Goal: Check status: Check status

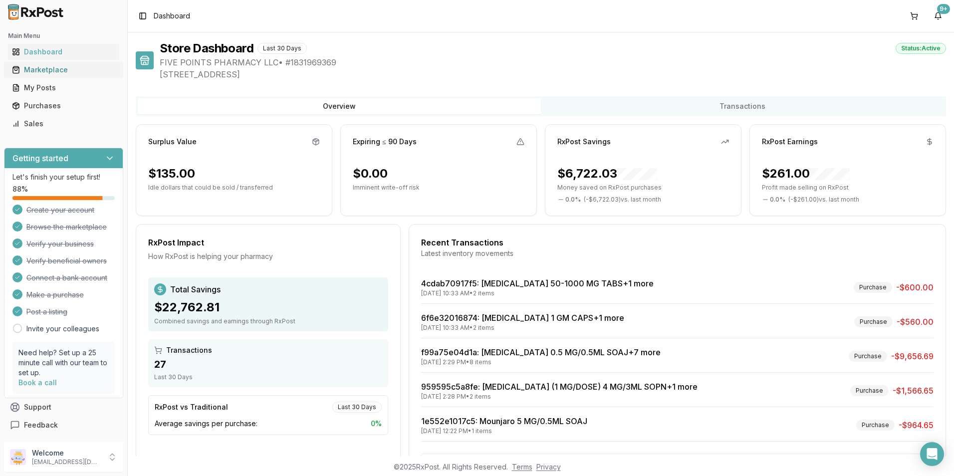
click at [32, 70] on div "Marketplace" at bounding box center [63, 70] width 103 height 10
click at [62, 49] on div "Dashboard" at bounding box center [63, 52] width 103 height 10
click at [58, 89] on div "My Posts" at bounding box center [63, 88] width 103 height 10
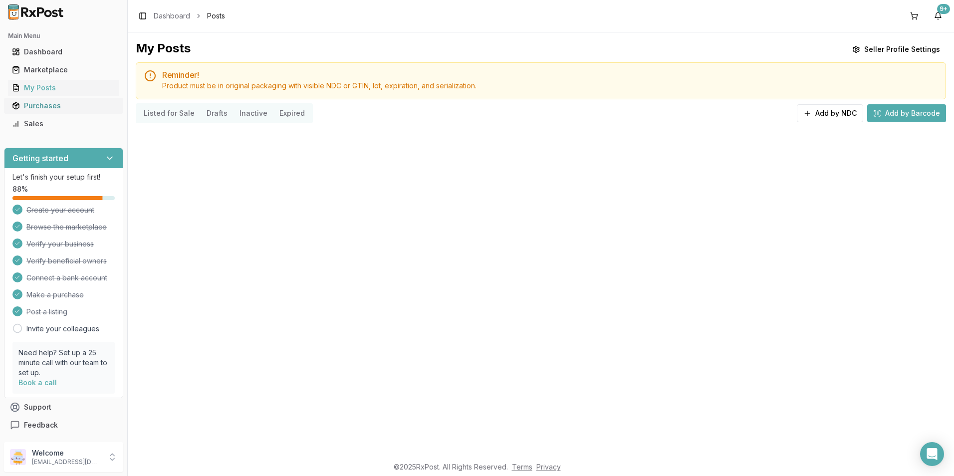
click at [49, 105] on div "Purchases" at bounding box center [63, 106] width 103 height 10
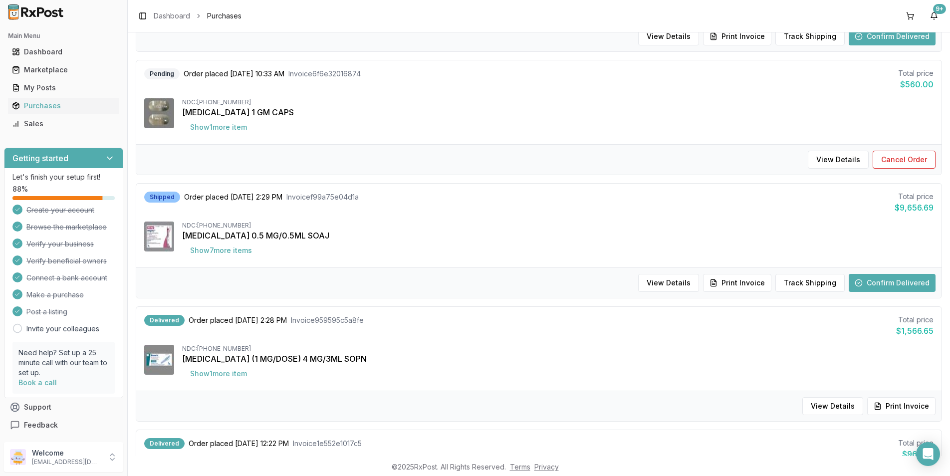
scroll to position [249, 0]
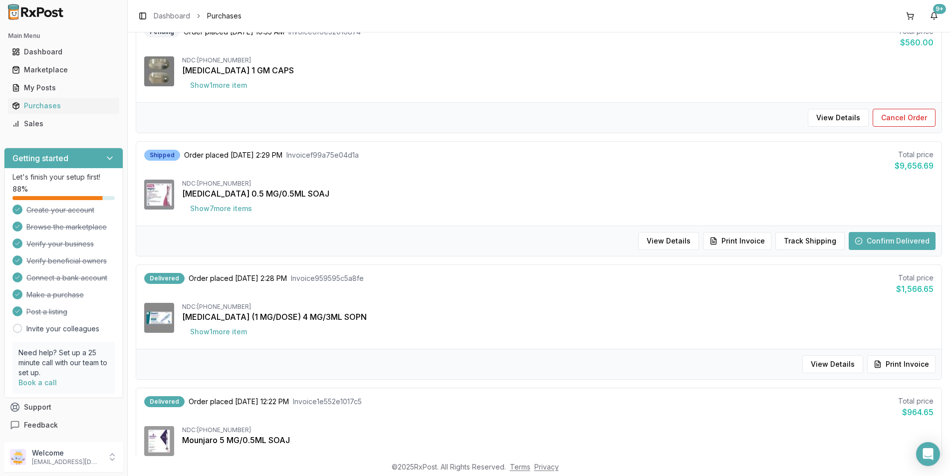
click at [865, 241] on button "Confirm Delivered" at bounding box center [892, 241] width 87 height 18
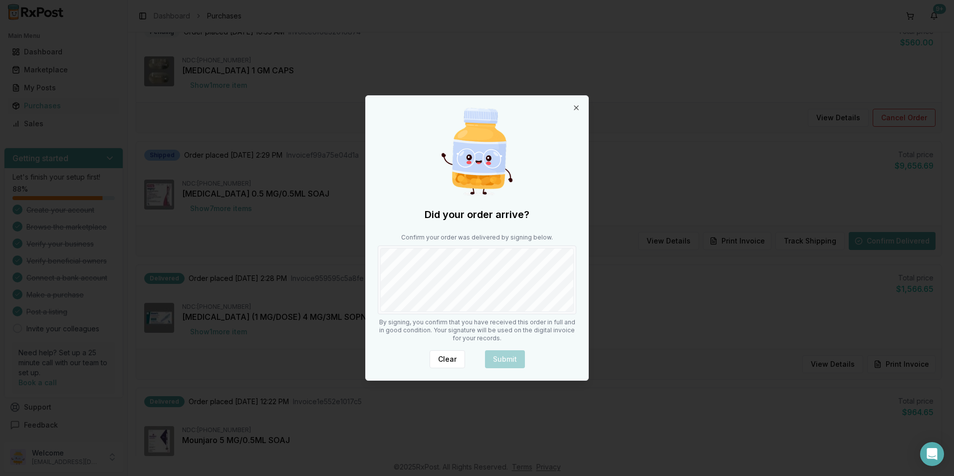
click at [430, 271] on div "Did your order arrive? Confirm your order was delivered by signing below. By si…" at bounding box center [477, 238] width 223 height 284
drag, startPoint x: 519, startPoint y: 364, endPoint x: 527, endPoint y: 364, distance: 8.5
click at [519, 364] on button "Submit" at bounding box center [505, 359] width 40 height 18
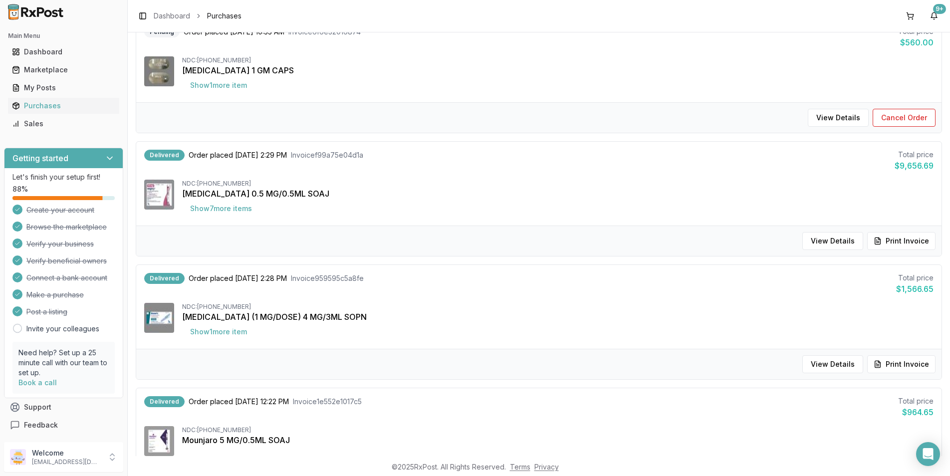
scroll to position [200, 0]
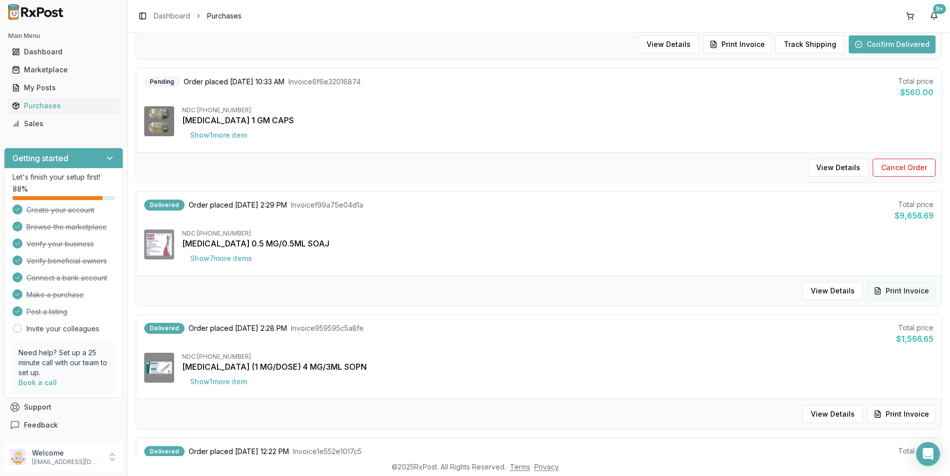
click at [912, 297] on button "Print Invoice" at bounding box center [901, 291] width 68 height 18
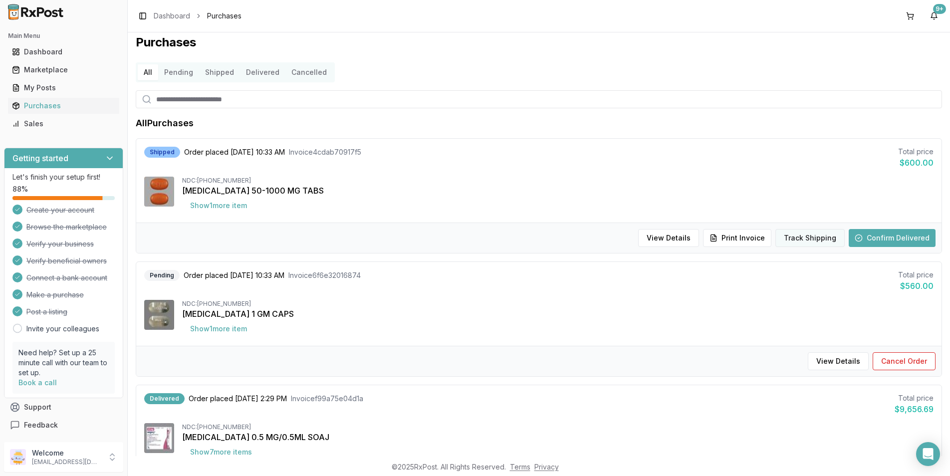
scroll to position [0, 0]
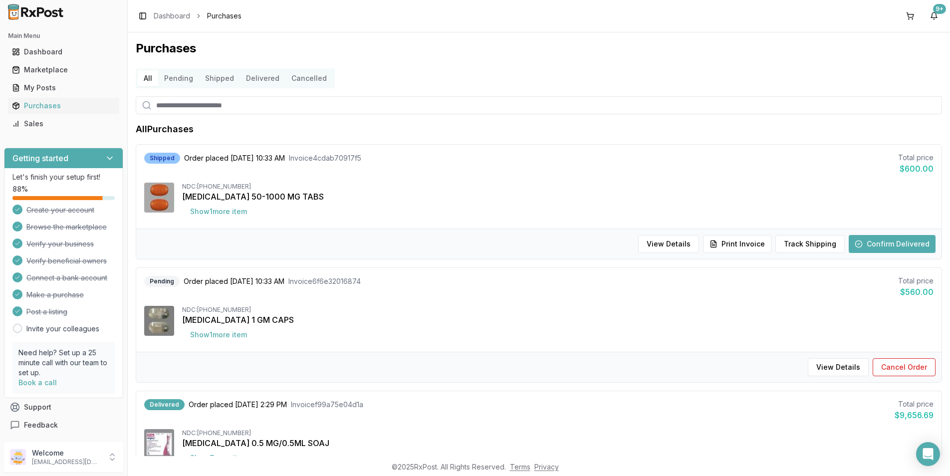
drag, startPoint x: 710, startPoint y: 192, endPoint x: 666, endPoint y: 191, distance: 44.4
click at [709, 192] on div "[MEDICAL_DATA] 50-1000 MG TABS" at bounding box center [557, 197] width 751 height 12
